Goal: Task Accomplishment & Management: Manage account settings

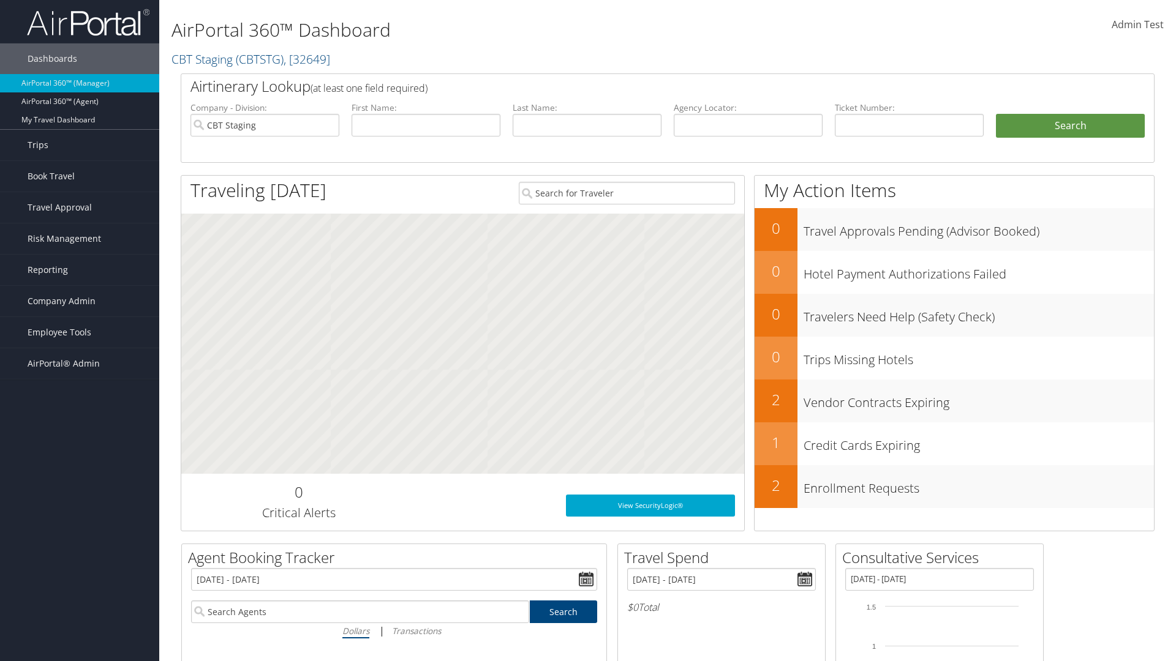
click at [1137, 24] on span "Admin Test" at bounding box center [1137, 24] width 52 height 13
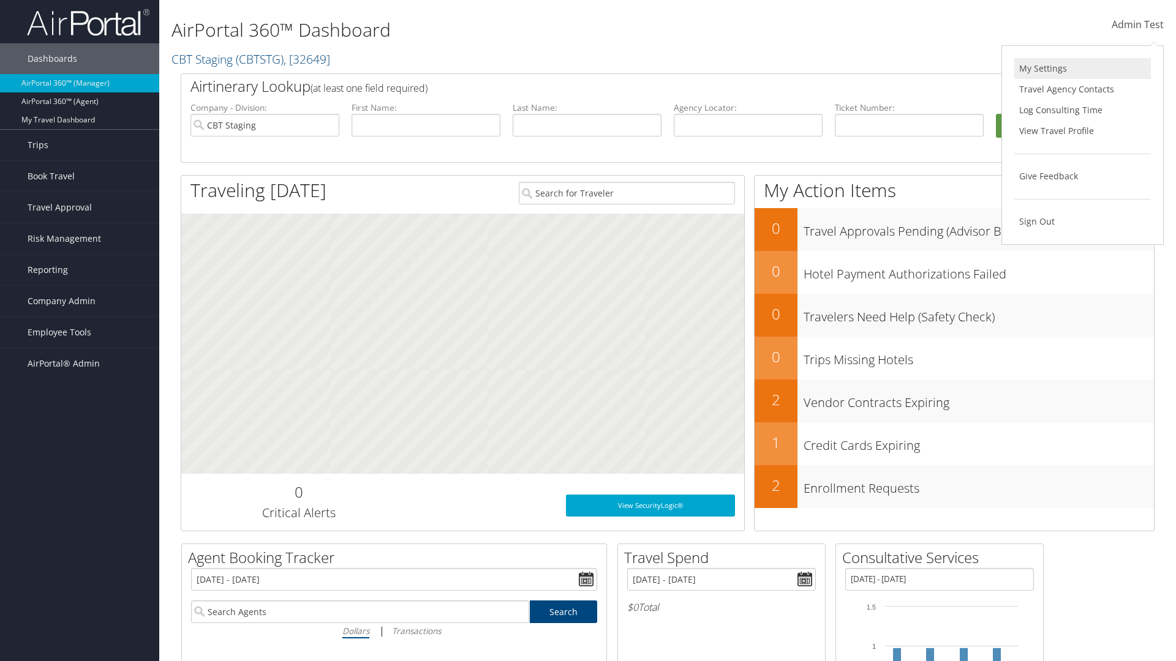
click at [1082, 69] on link "My Settings" at bounding box center [1082, 68] width 137 height 21
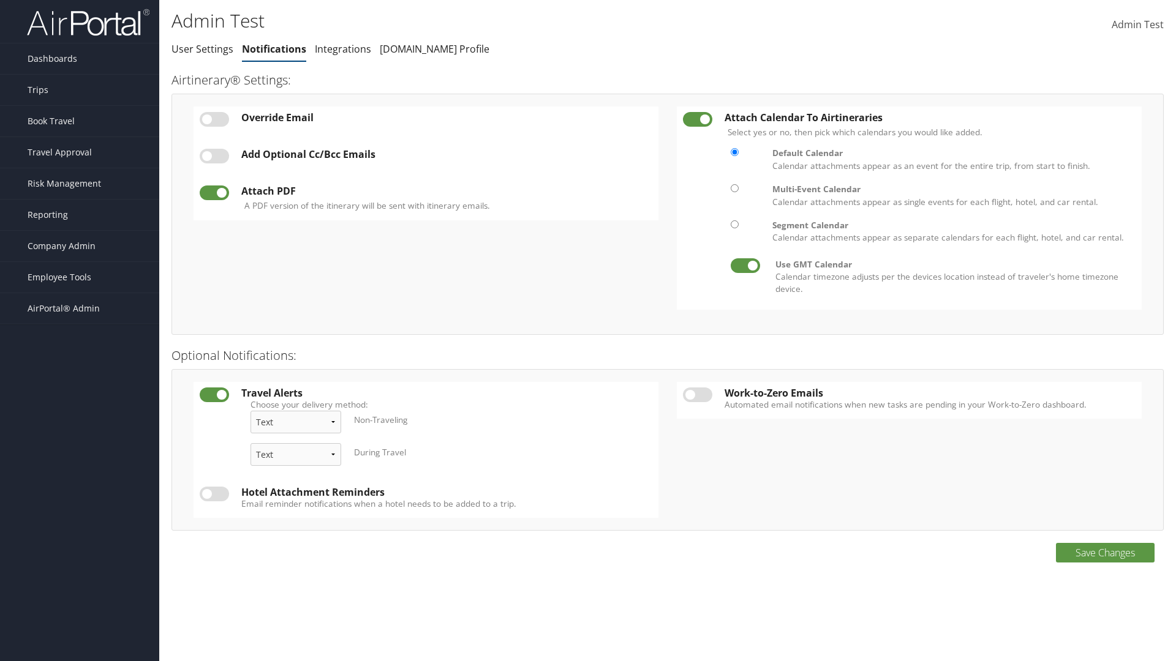
click at [214, 119] on label at bounding box center [214, 119] width 29 height 15
click at [214, 119] on input "checkbox" at bounding box center [210, 122] width 8 height 8
checkbox input "true"
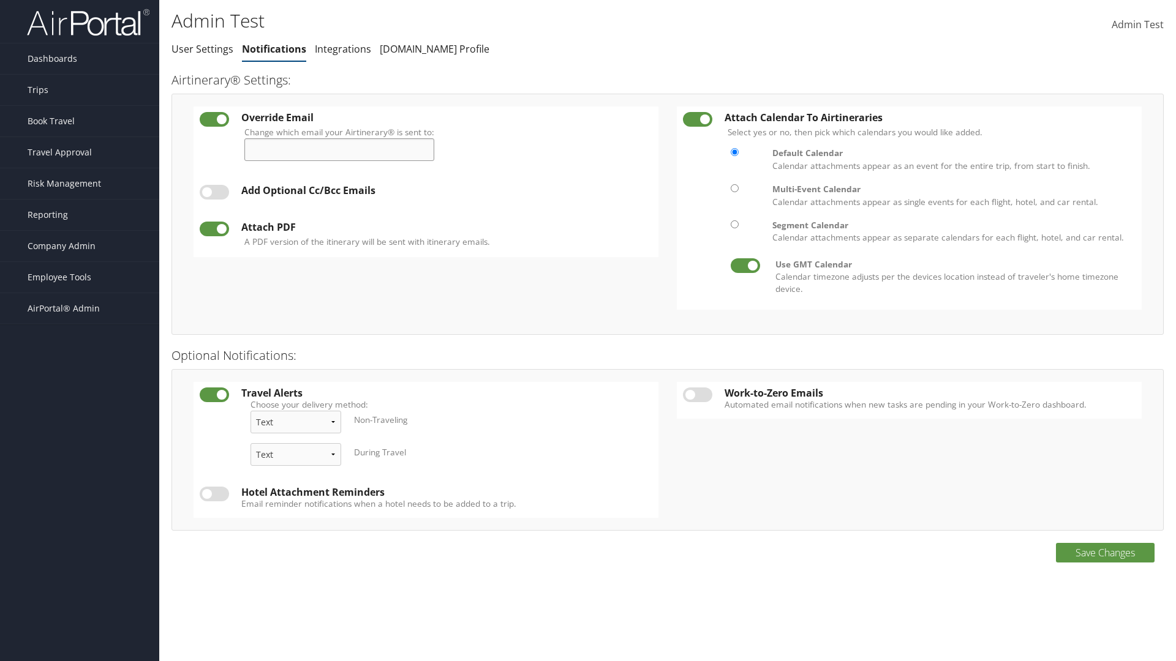
click at [344, 149] on input "Change which email your Airtinerary® is sent to:" at bounding box center [339, 149] width 190 height 23
type input "admin.test@cbtravel.com"
click at [214, 192] on label at bounding box center [214, 192] width 29 height 15
click at [214, 192] on input "checkbox" at bounding box center [210, 194] width 8 height 8
checkbox input "true"
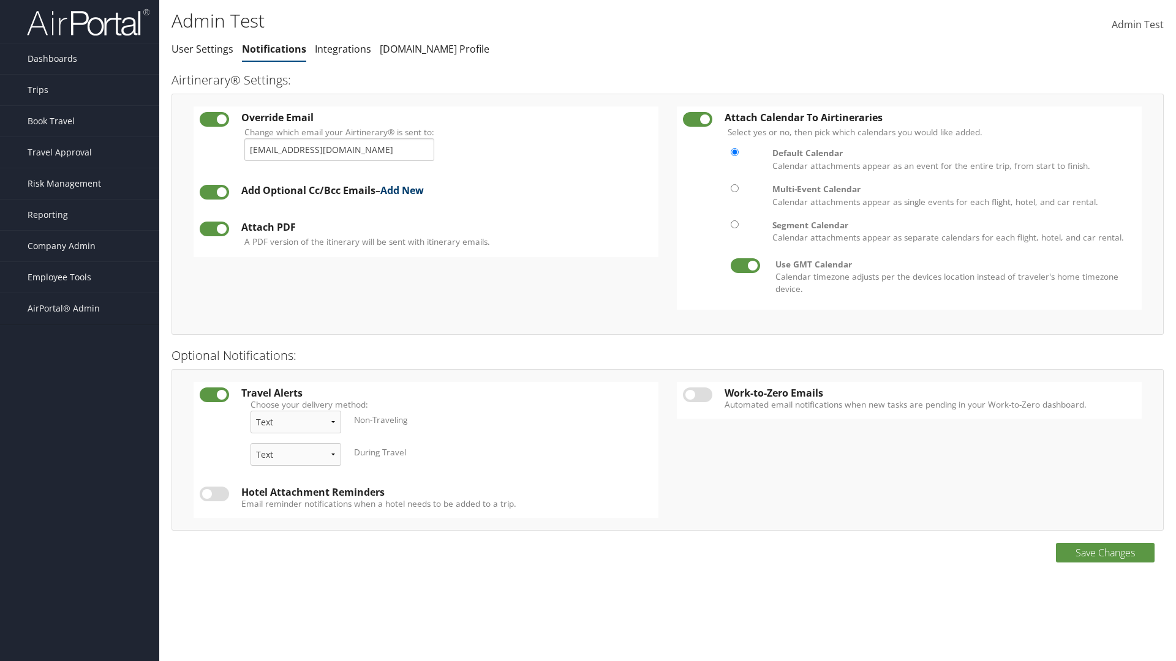
click at [407, 190] on link "Add New" at bounding box center [401, 190] width 43 height 13
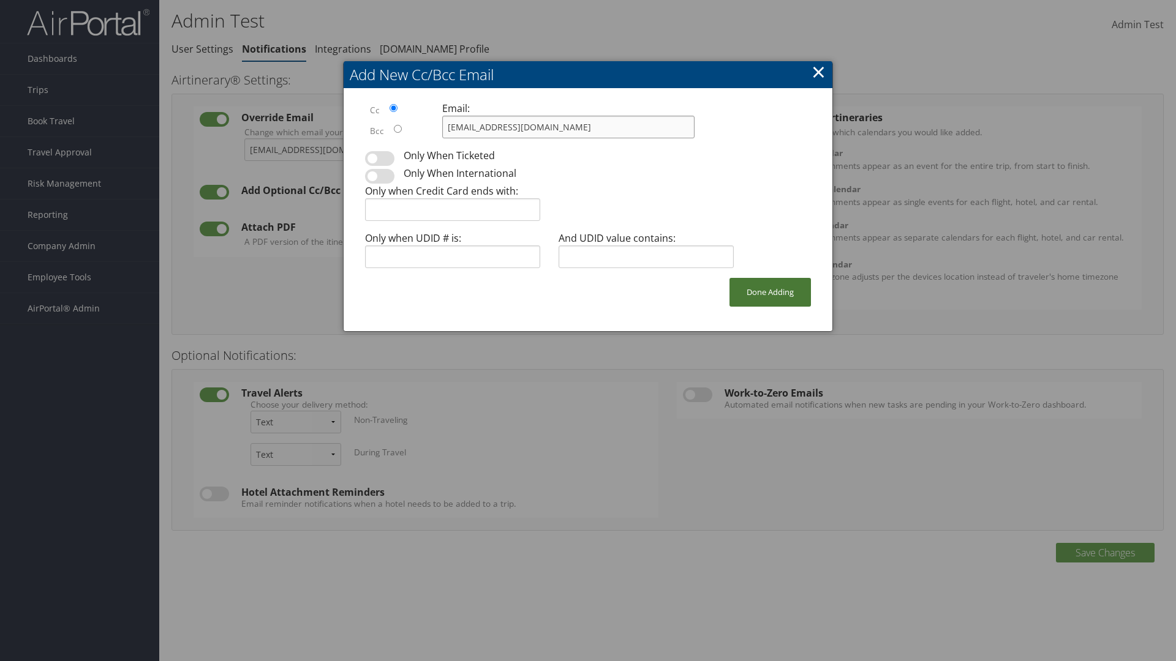
type input "admin.test@cbtravel.com"
click at [770, 292] on button "Done Adding" at bounding box center [769, 292] width 81 height 29
click at [214, 233] on label at bounding box center [214, 233] width 29 height 15
click at [214, 233] on input "checkbox" at bounding box center [210, 235] width 8 height 8
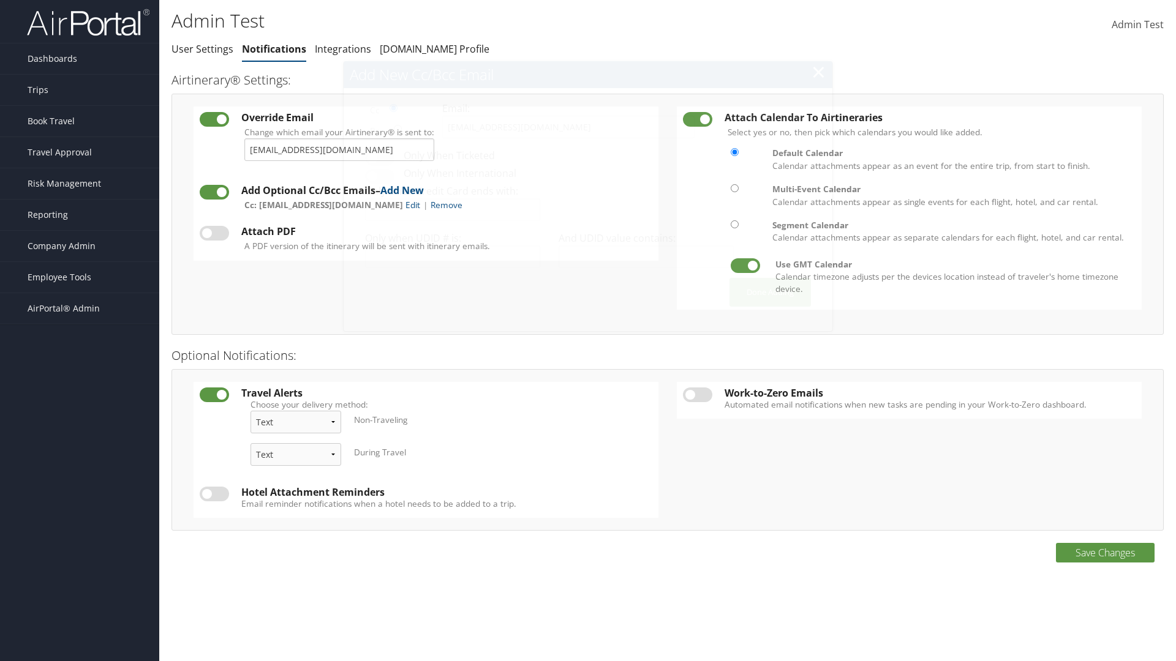
click at [214, 233] on label at bounding box center [214, 233] width 29 height 15
click at [214, 233] on input "checkbox" at bounding box center [210, 235] width 8 height 8
checkbox input "true"
